Goal: Information Seeking & Learning: Learn about a topic

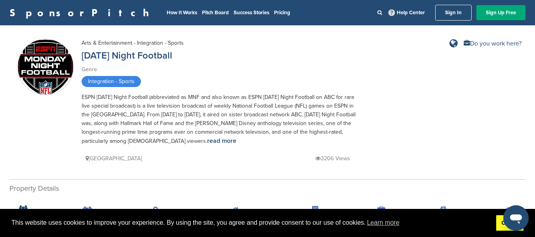
click at [503, 227] on link "Got it!" at bounding box center [509, 224] width 27 height 16
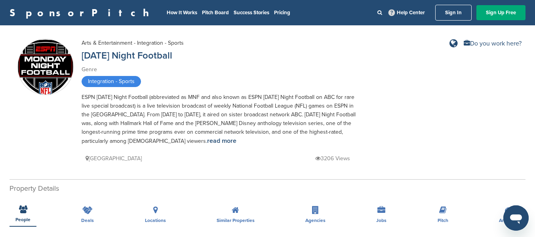
click at [246, 127] on div "ESPN [DATE] Night Football (abbreviated as MNF and also known as ESPN [DATE] Ni…" at bounding box center [220, 119] width 277 height 53
click at [207, 141] on link "read more" at bounding box center [221, 141] width 29 height 8
click at [207, 139] on link "read more" at bounding box center [221, 141] width 29 height 8
